Goal: Task Accomplishment & Management: Use online tool/utility

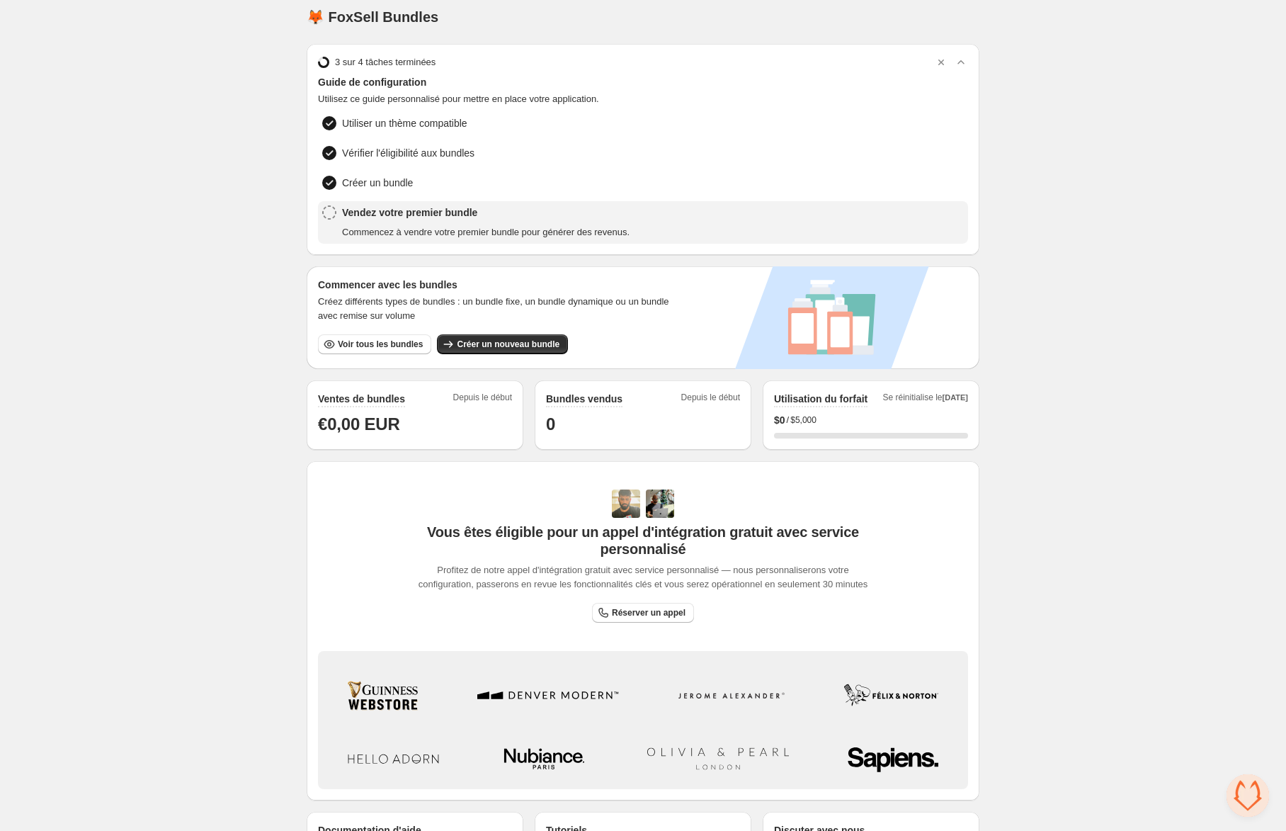
scroll to position [4, 0]
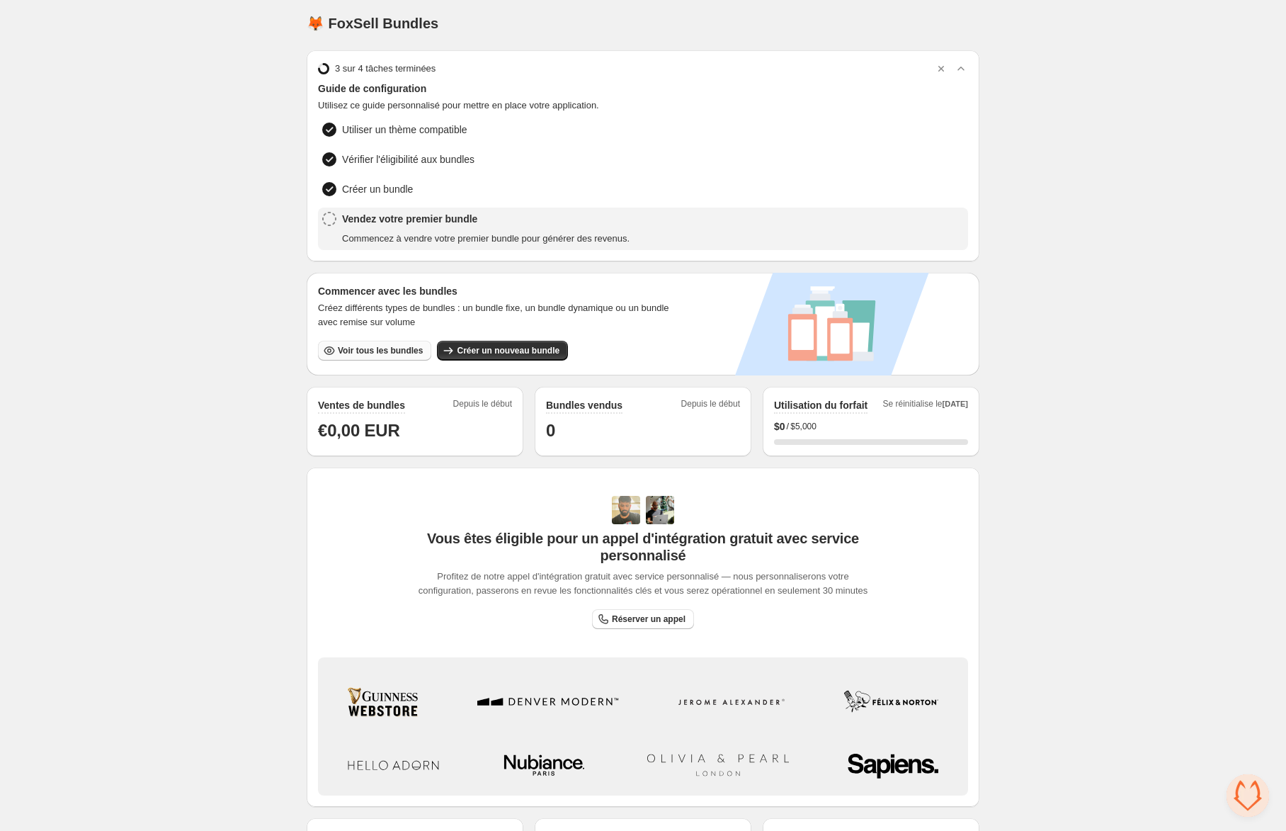
click at [387, 351] on span "Voir tous les bundles" at bounding box center [380, 350] width 85 height 11
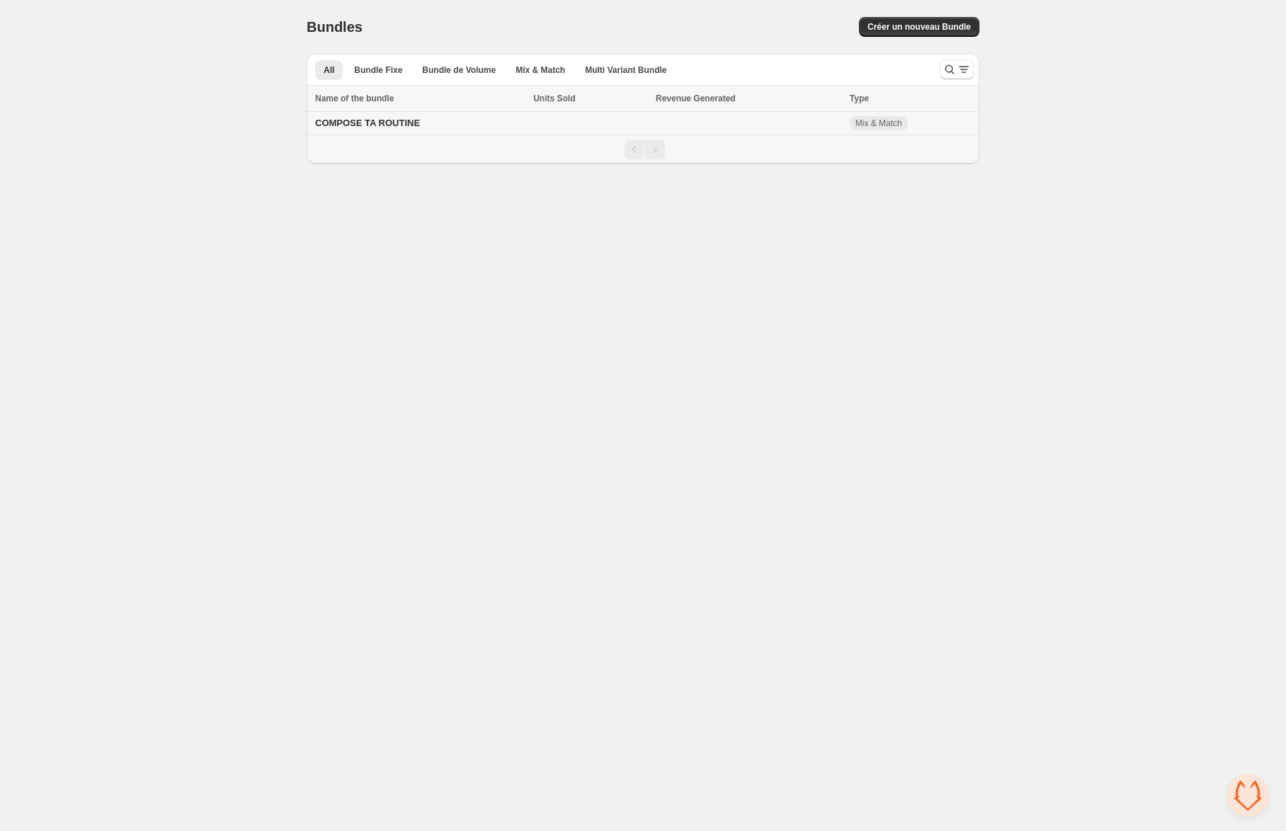
click at [390, 127] on span "COMPOSE TA ROUTINE" at bounding box center [367, 123] width 105 height 11
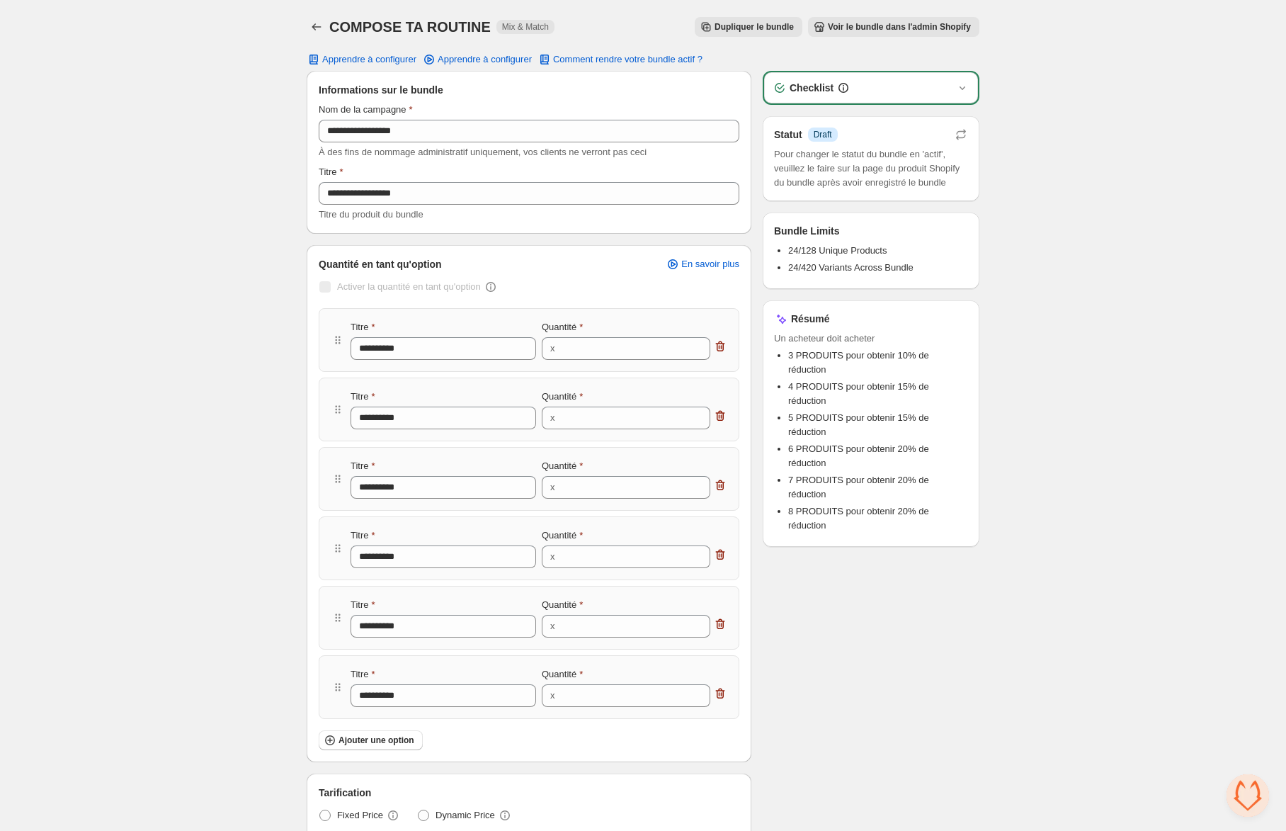
click at [964, 95] on div "Checklist" at bounding box center [871, 87] width 214 height 31
click at [961, 89] on icon "button" at bounding box center [962, 88] width 14 height 14
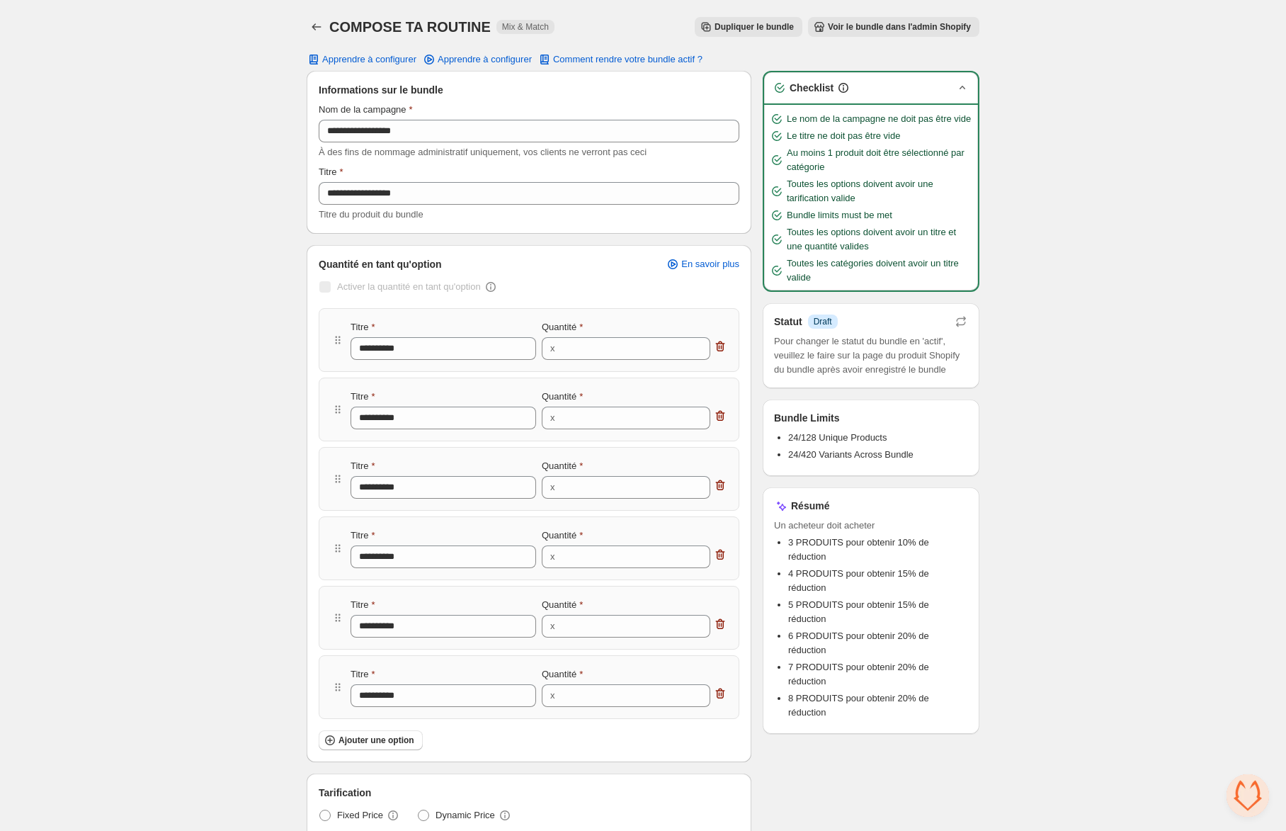
click at [960, 88] on icon "button" at bounding box center [963, 88] width 6 height 4
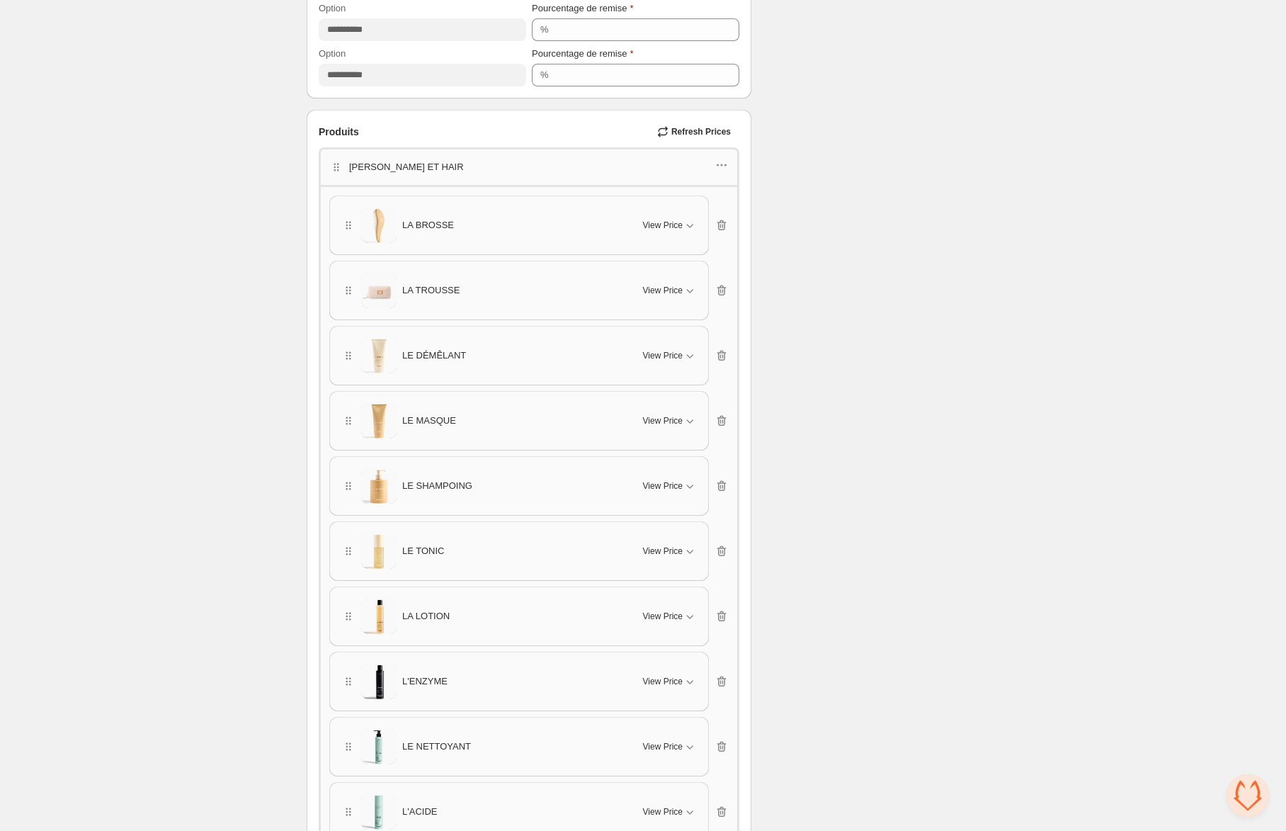
scroll to position [1021, 0]
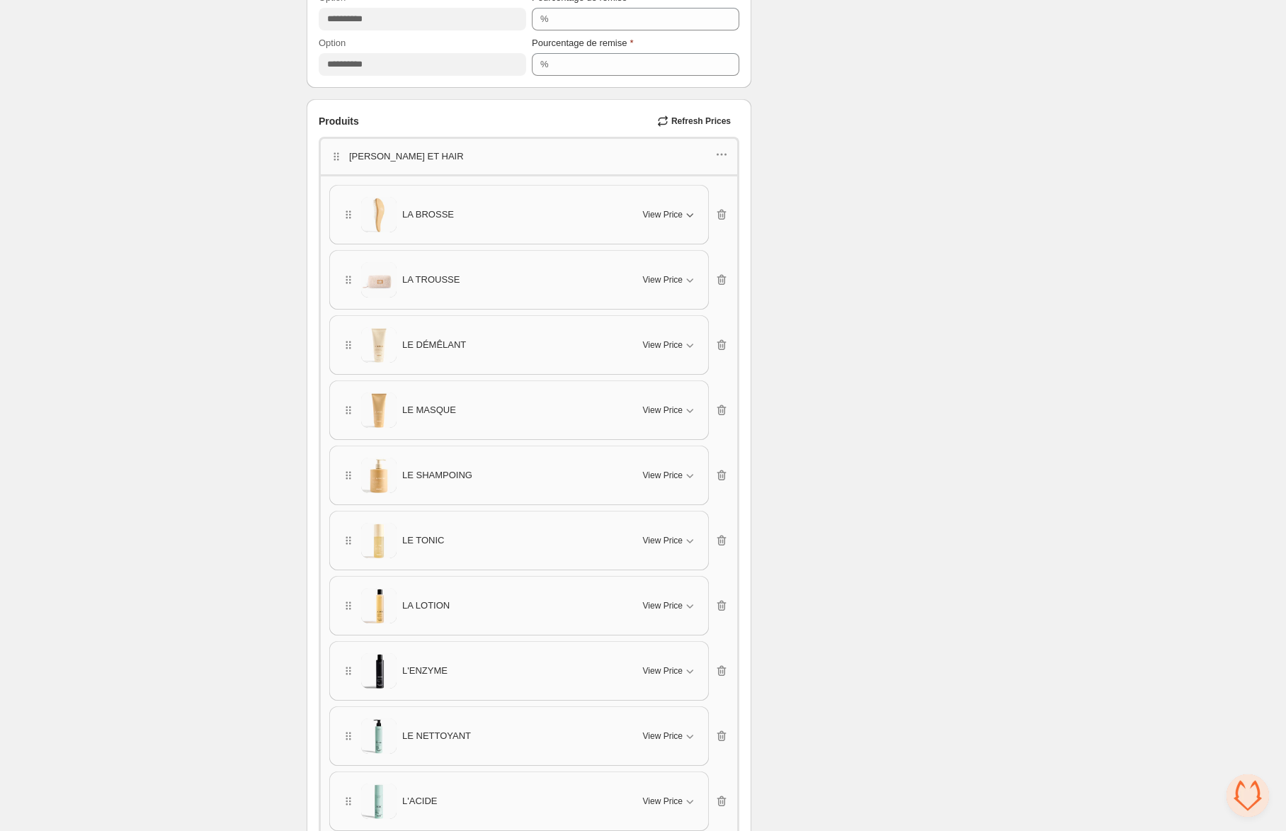
click at [666, 209] on span "View Price" at bounding box center [663, 214] width 40 height 11
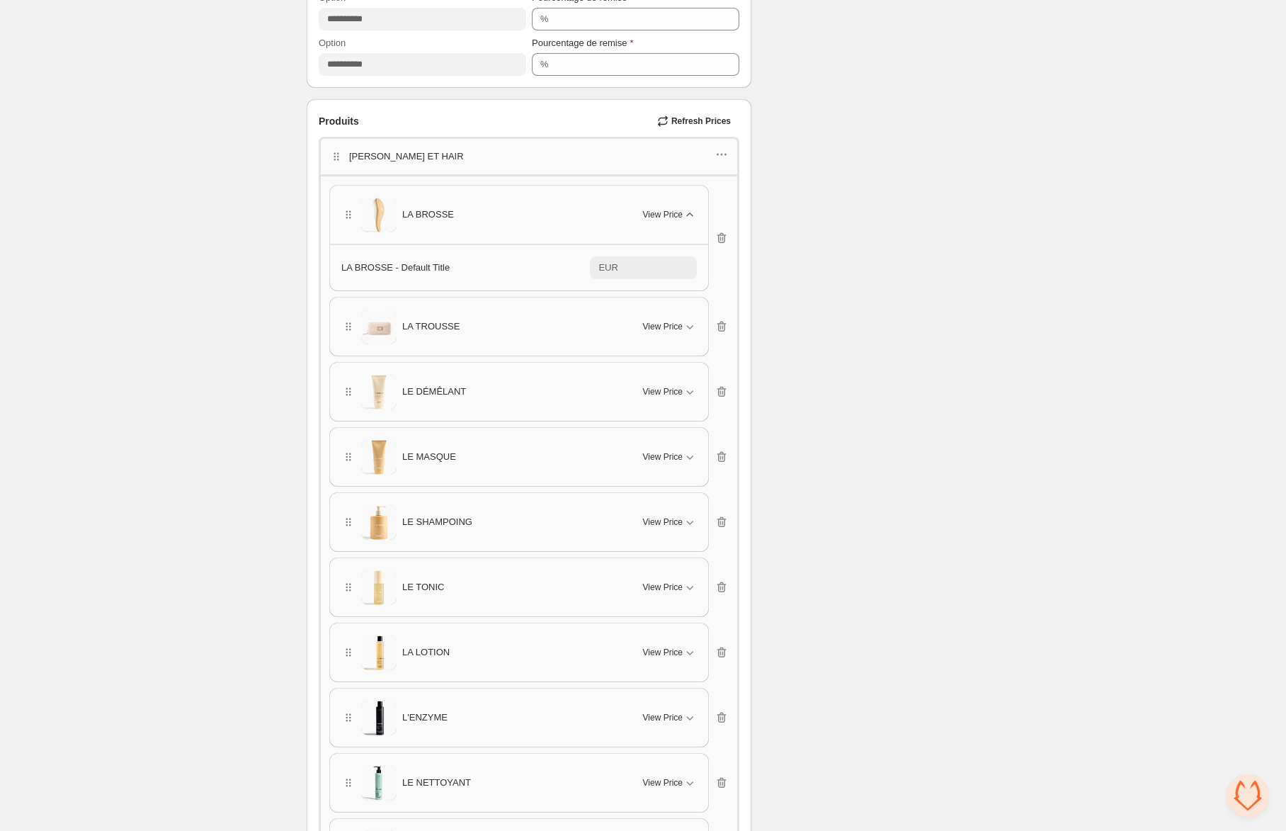
click at [666, 209] on span "View Price" at bounding box center [663, 214] width 40 height 11
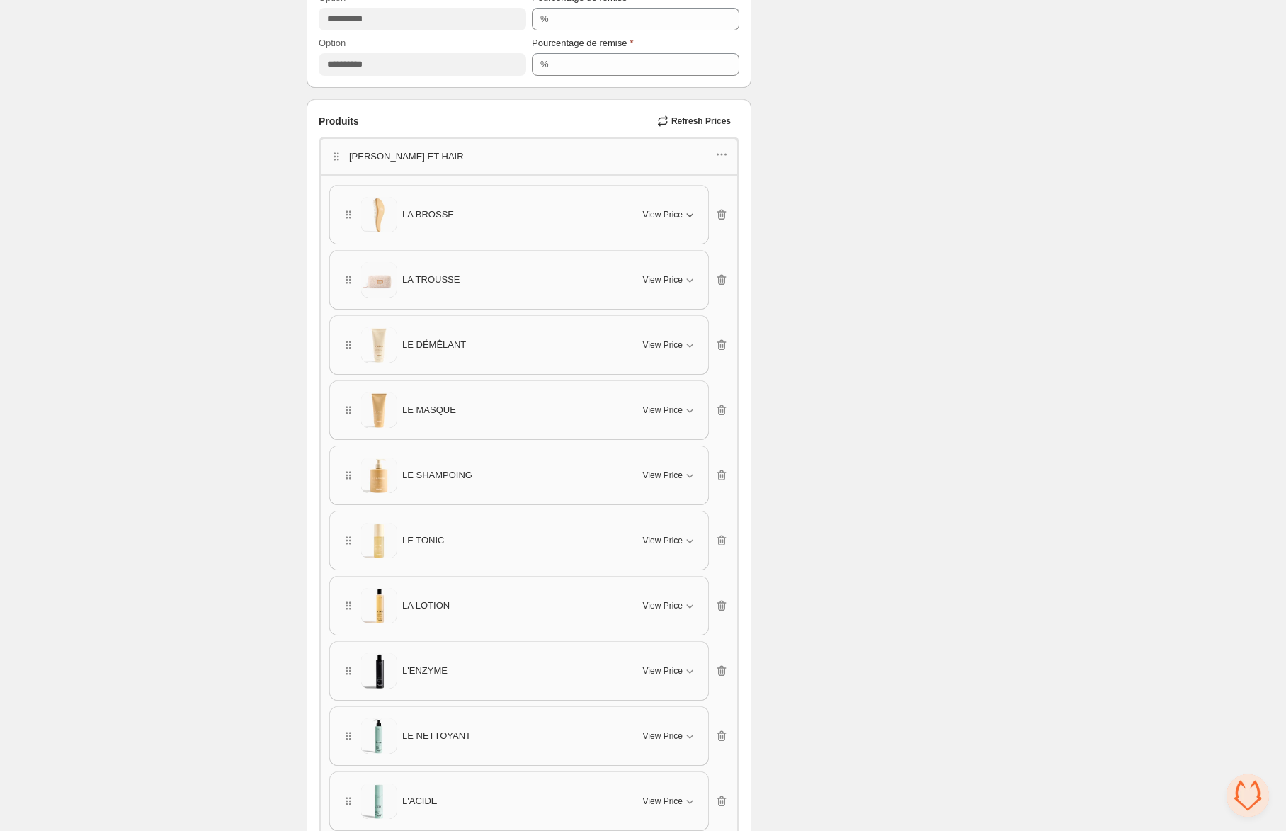
click at [666, 209] on span "View Price" at bounding box center [663, 214] width 40 height 11
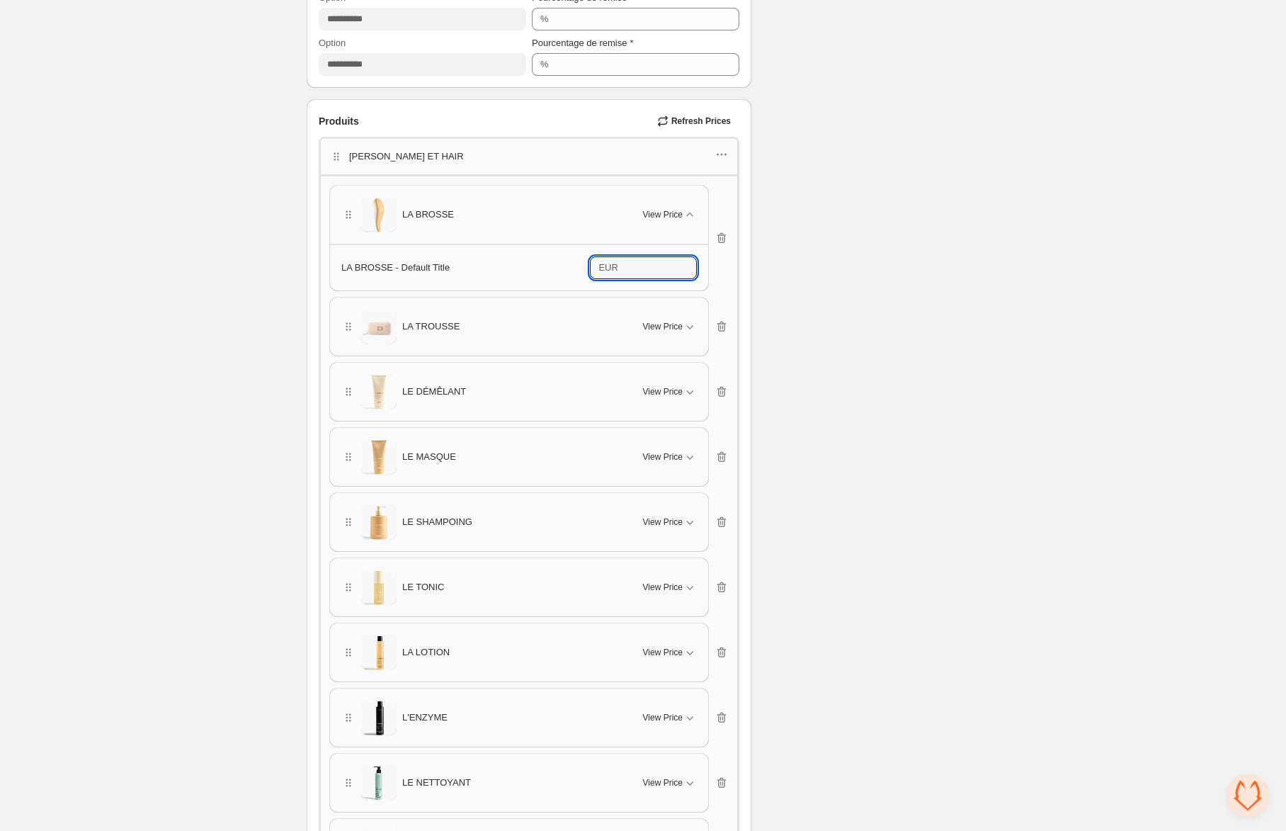
click at [649, 267] on input "*****" at bounding box center [660, 267] width 74 height 23
click at [847, 227] on div "Checklist Statut Info Draft Pour changer le statut du bundle en 'actif', veuill…" at bounding box center [871, 593] width 217 height 3086
click at [673, 209] on span "View Price" at bounding box center [663, 214] width 40 height 11
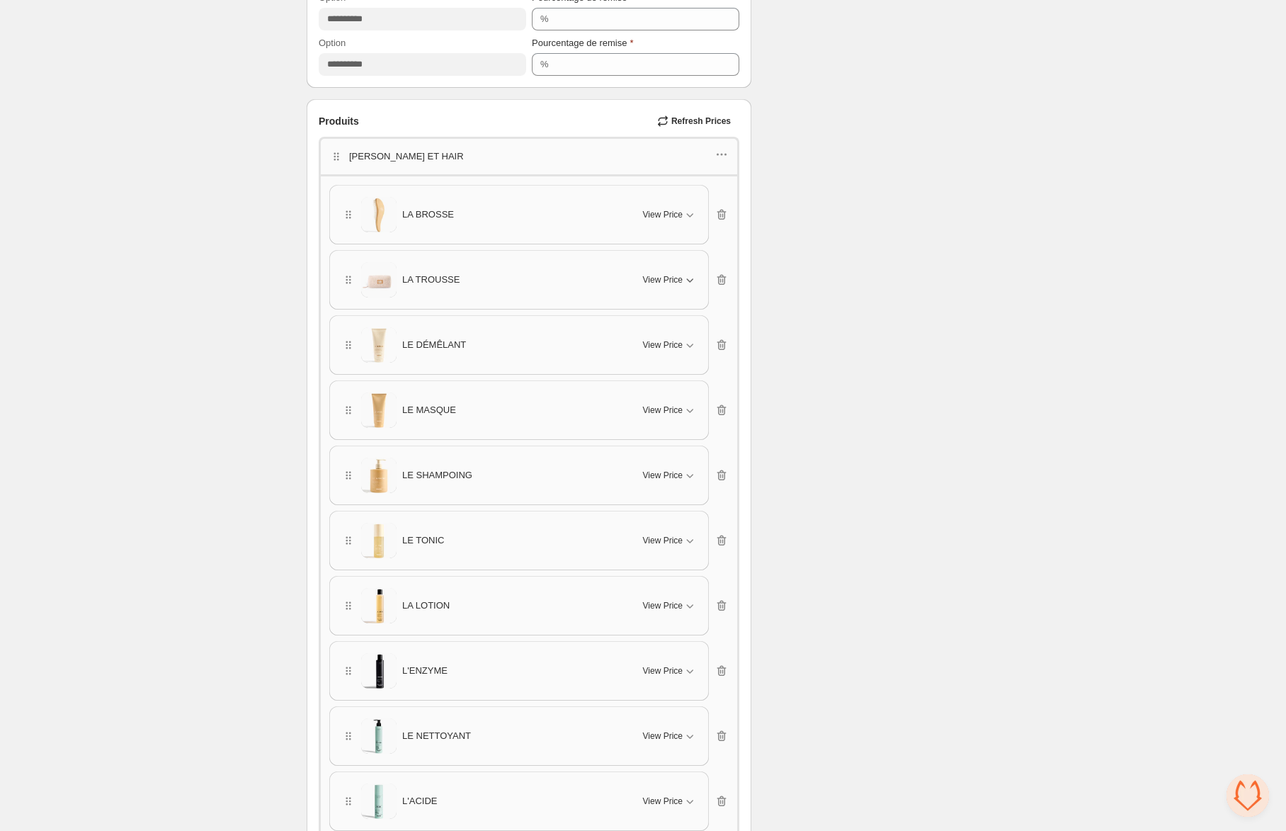
click at [663, 268] on button "View Price" at bounding box center [670, 279] width 71 height 23
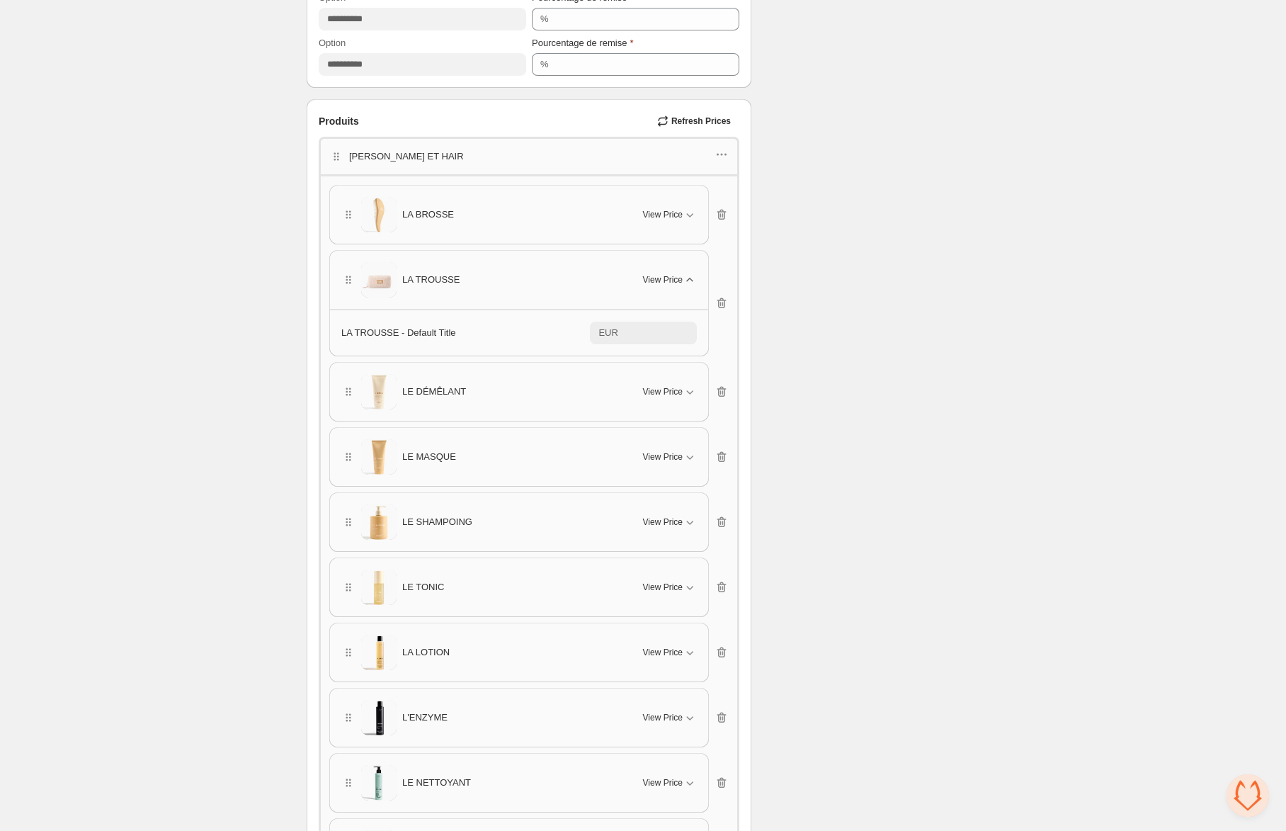
click at [663, 268] on button "View Price" at bounding box center [670, 279] width 71 height 23
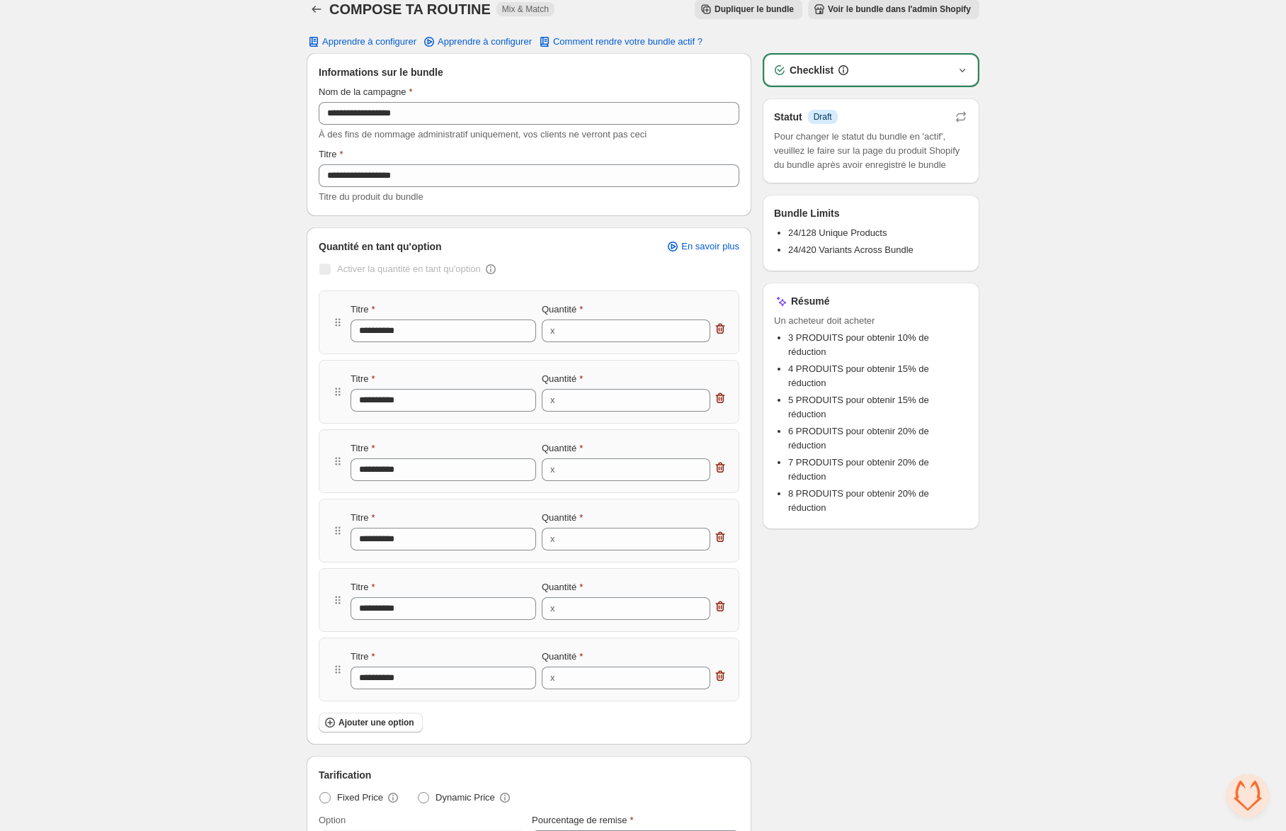
scroll to position [0, 0]
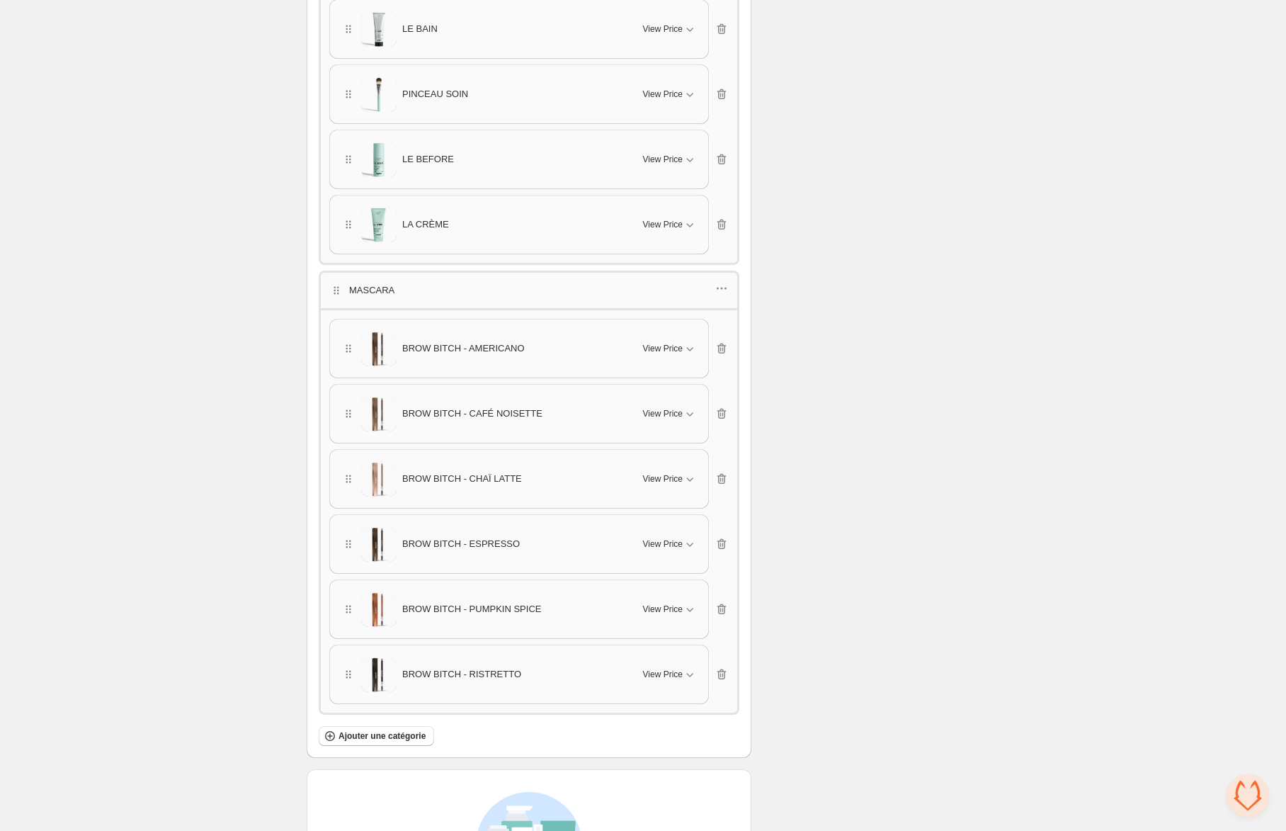
scroll to position [2117, 0]
click at [721, 283] on icon "button" at bounding box center [722, 290] width 14 height 14
click at [704, 382] on span "Delete category" at bounding box center [729, 384] width 76 height 14
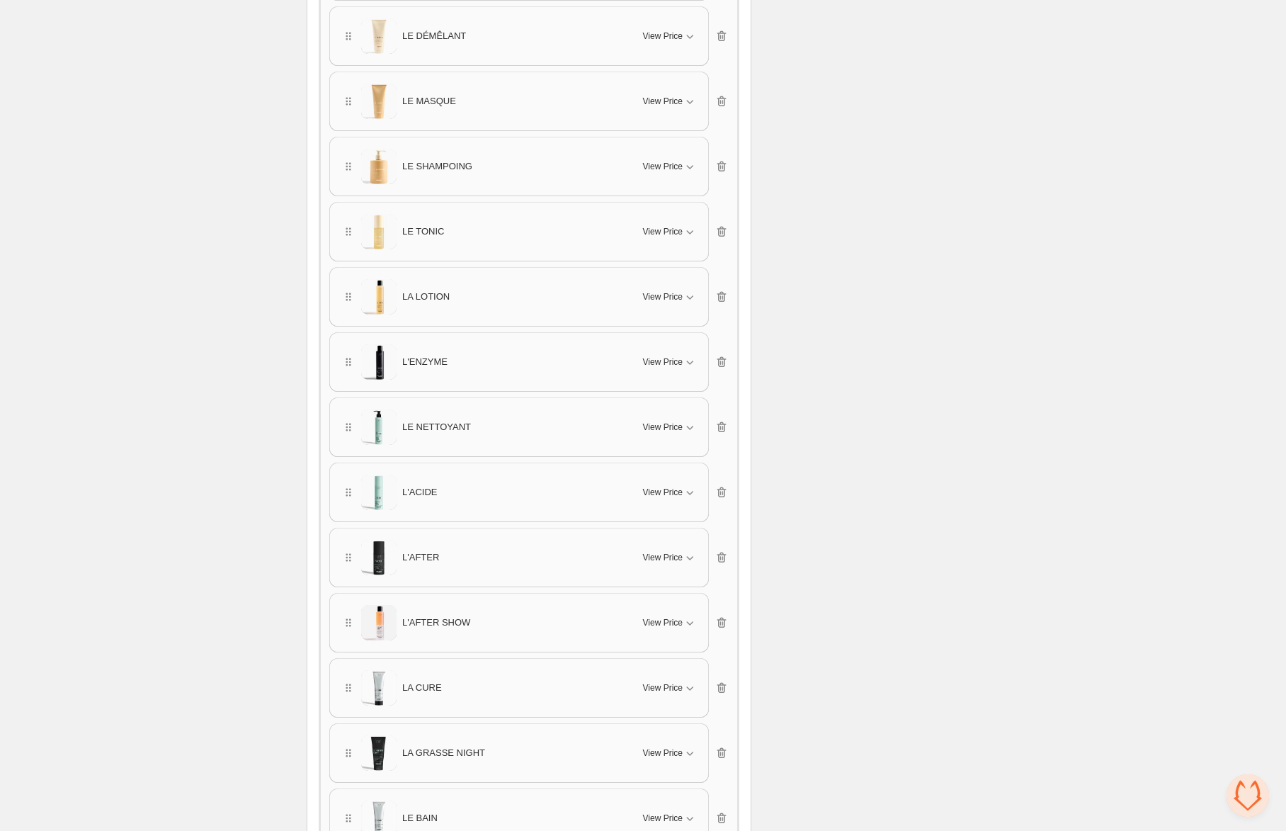
scroll to position [1107, 0]
